Goal: Task Accomplishment & Management: Use online tool/utility

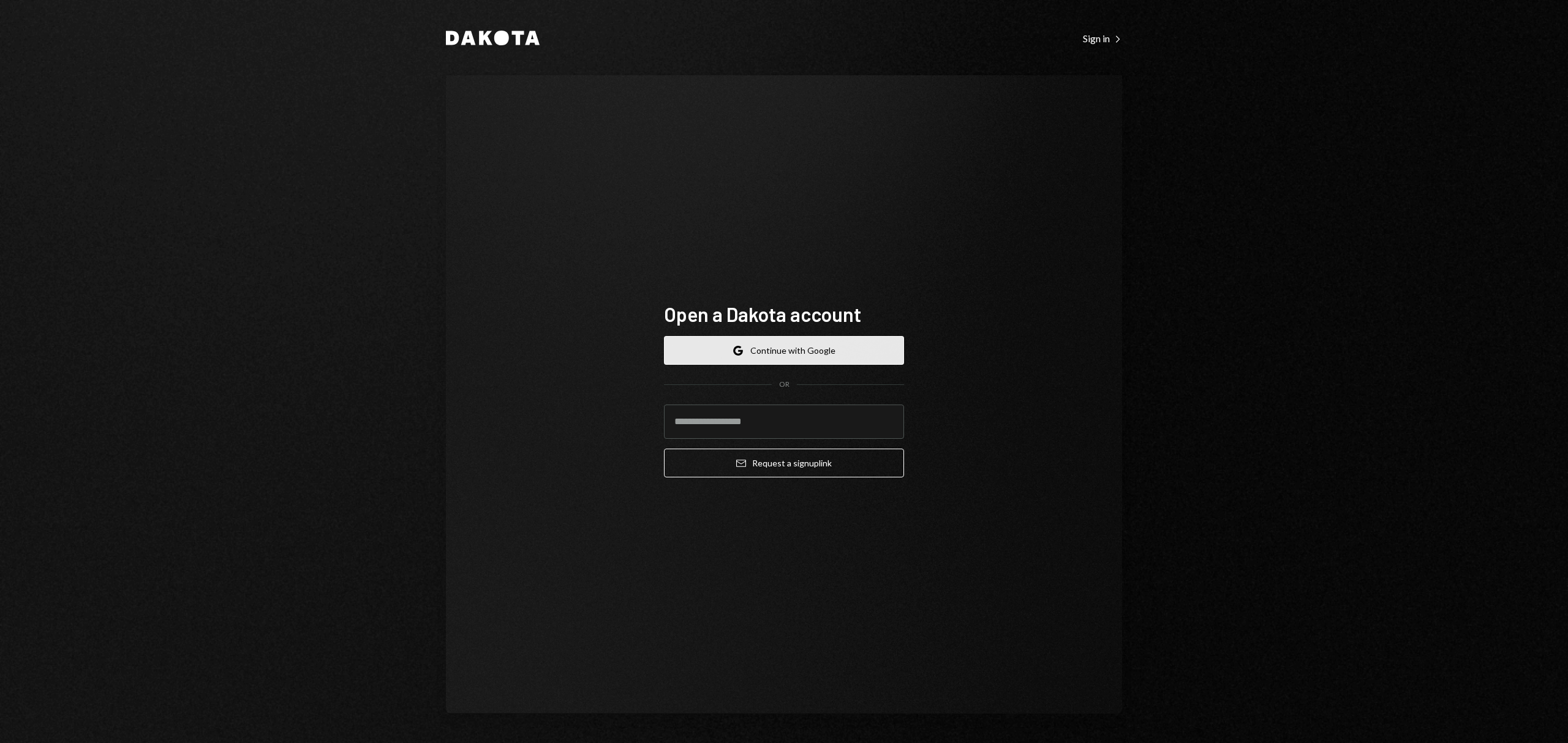
click at [865, 347] on button "Google Continue with Google" at bounding box center [784, 350] width 240 height 29
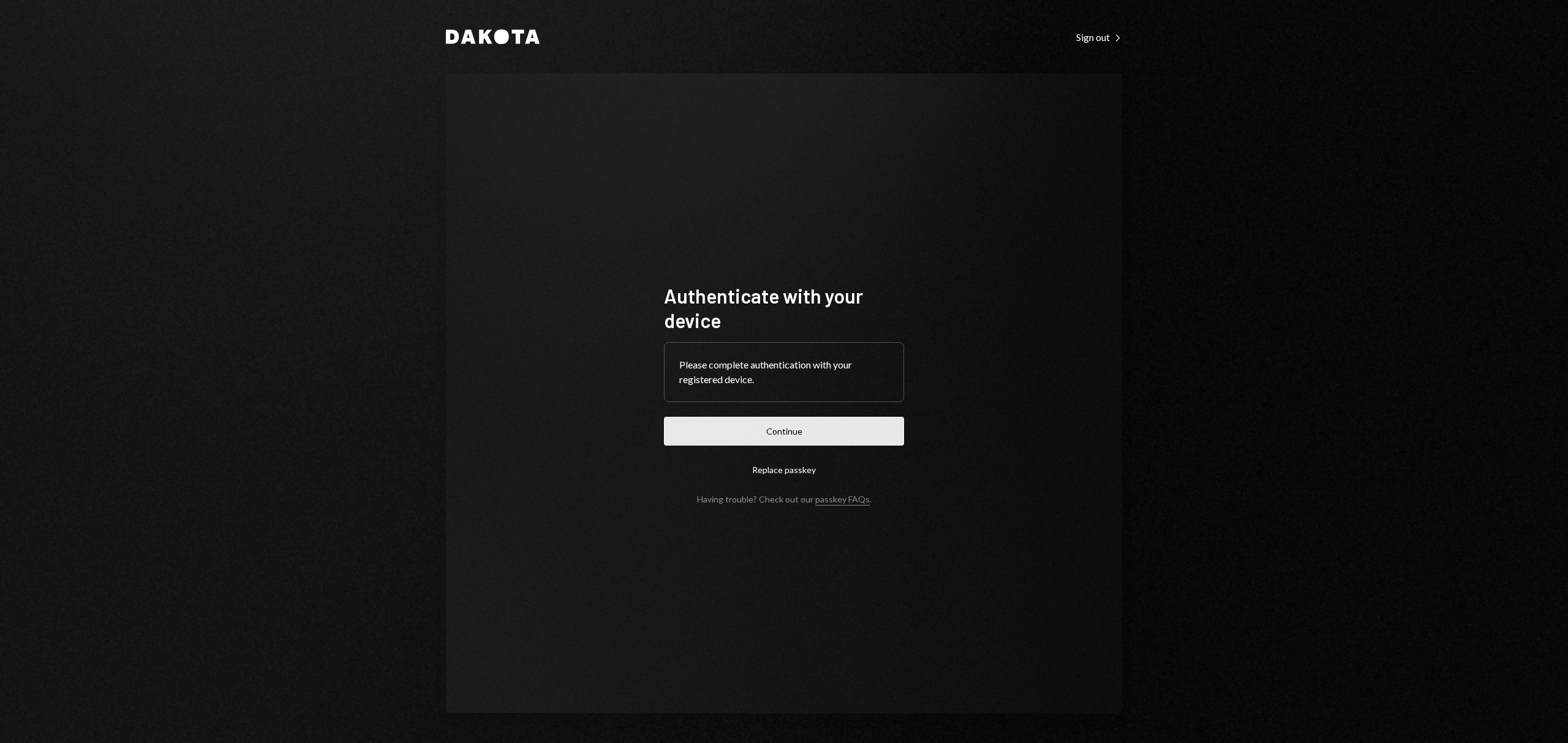
click at [826, 444] on button "Continue" at bounding box center [784, 431] width 240 height 29
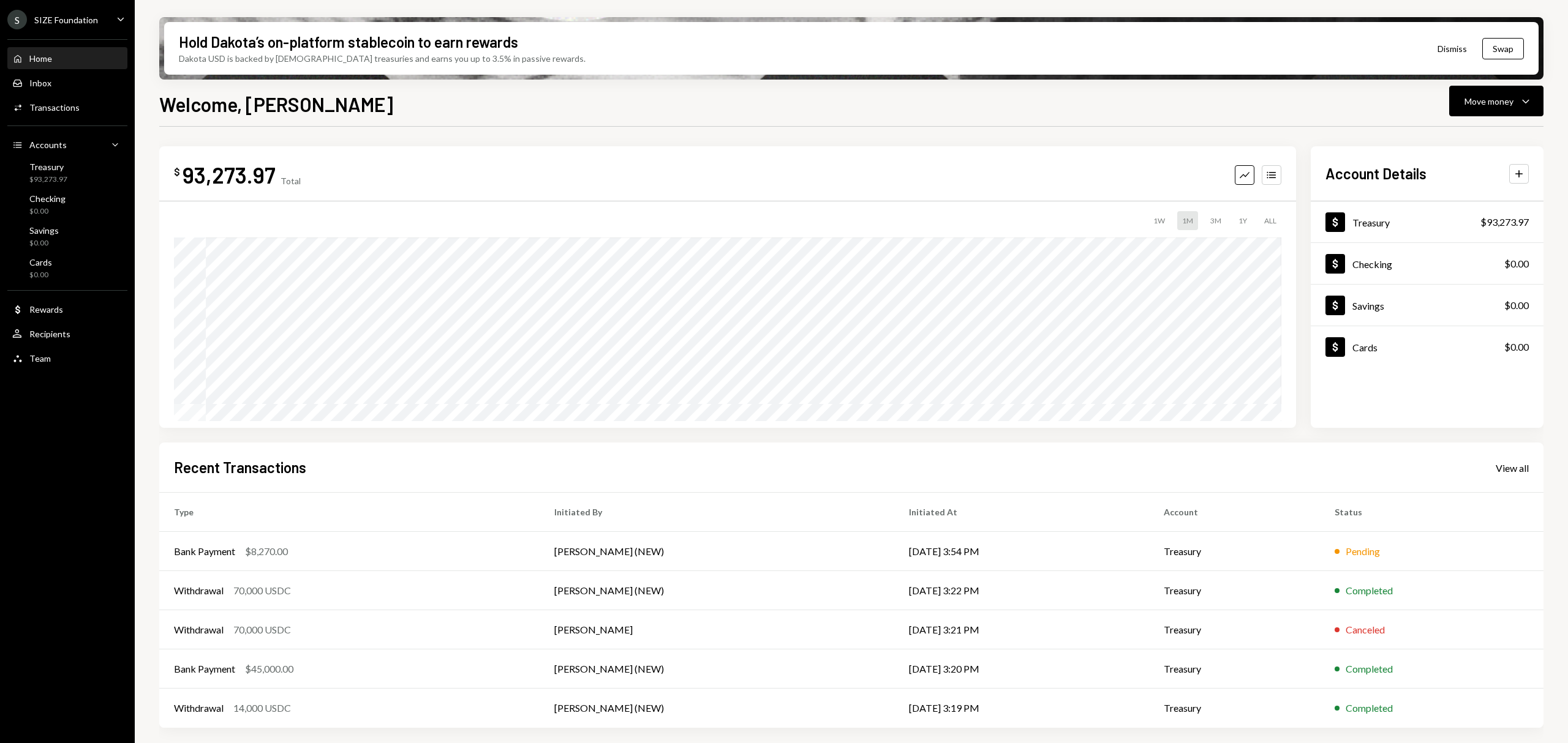
click at [86, 13] on div "S SIZE Foundation" at bounding box center [52, 19] width 90 height 20
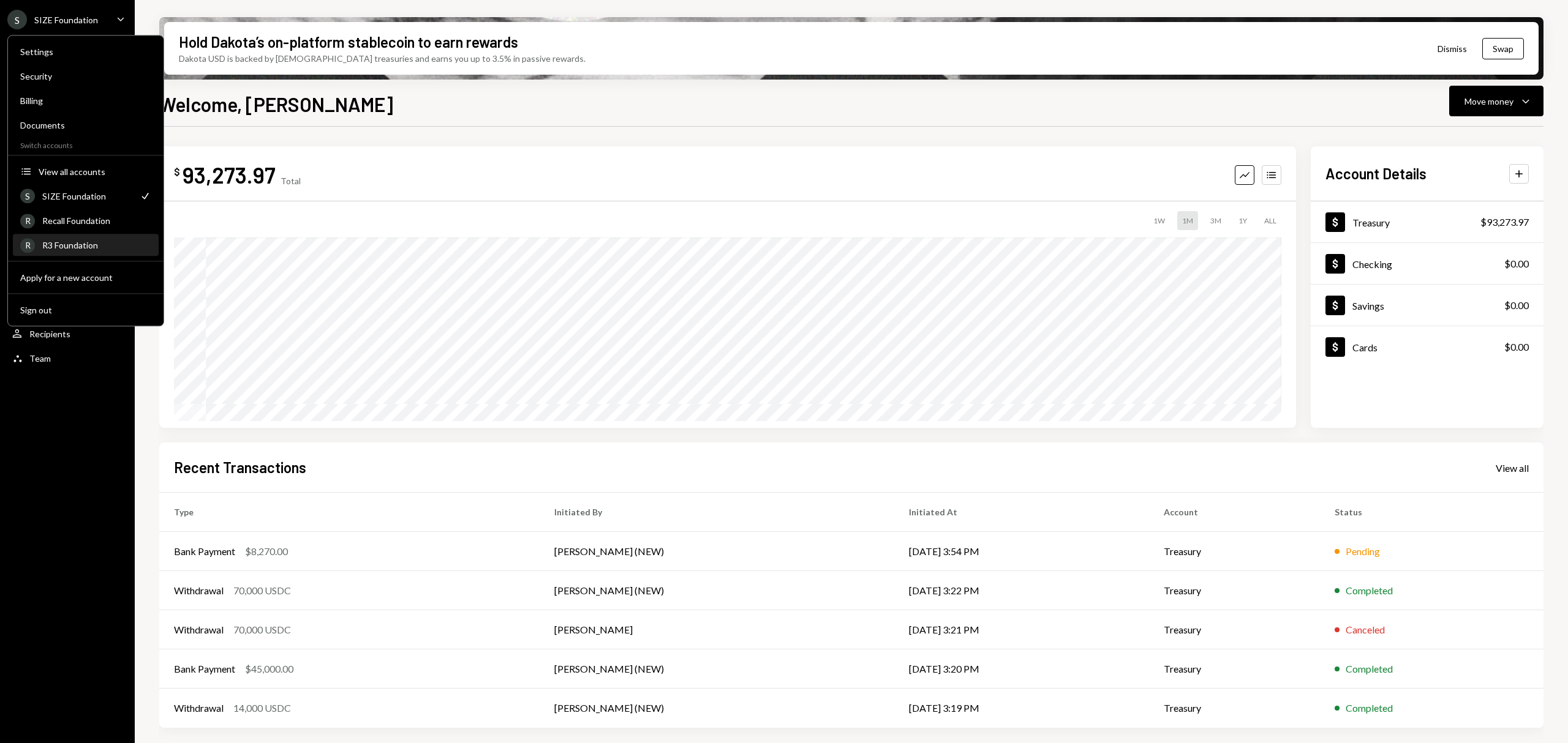
click at [103, 246] on div "R3 Foundation" at bounding box center [97, 245] width 109 height 10
